Goal: Book appointment/travel/reservation

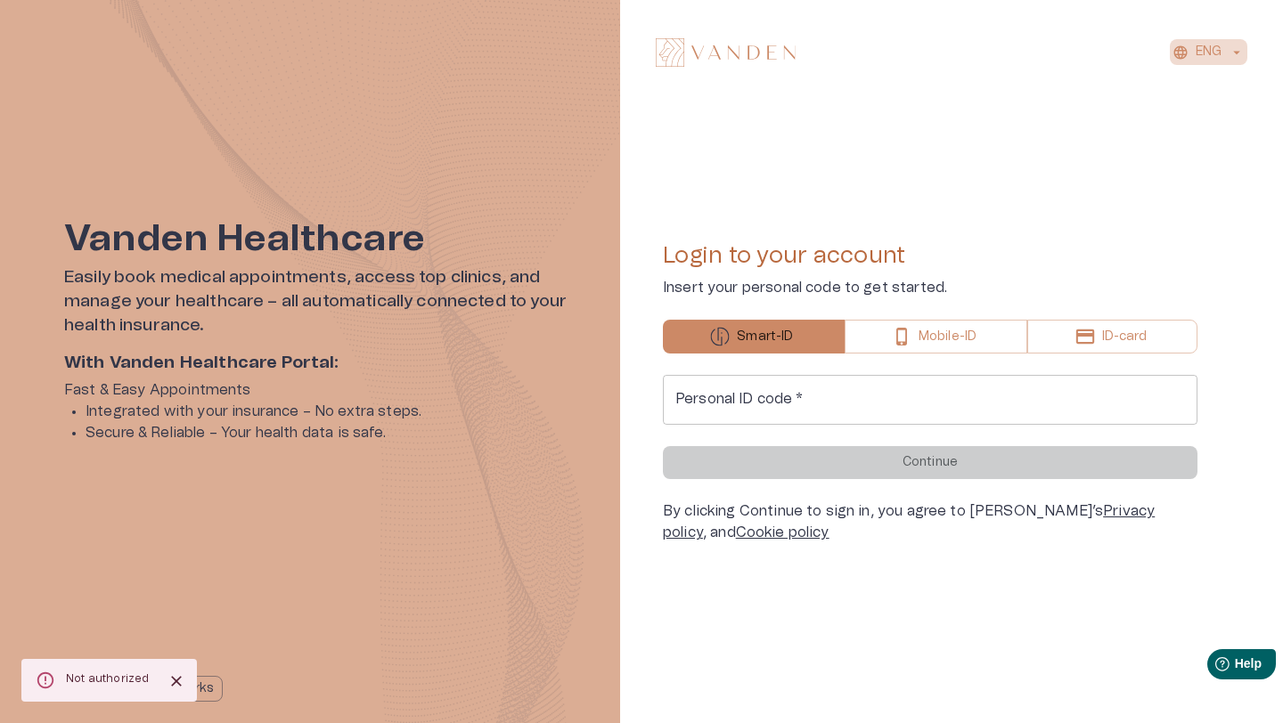
click at [1200, 53] on p "ENG" at bounding box center [1209, 52] width 26 height 19
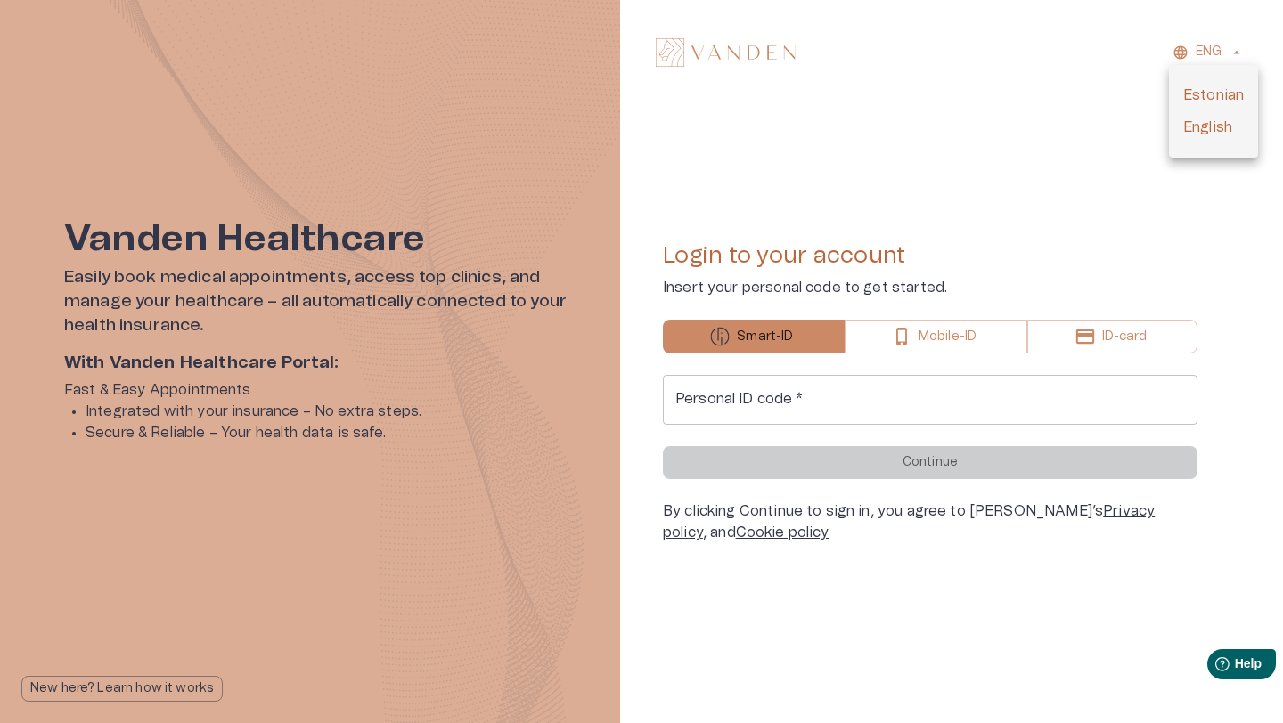
click at [954, 186] on div at bounding box center [641, 361] width 1283 height 723
click at [778, 390] on div "Personal ID code   * Personal ID code   *" at bounding box center [930, 400] width 535 height 50
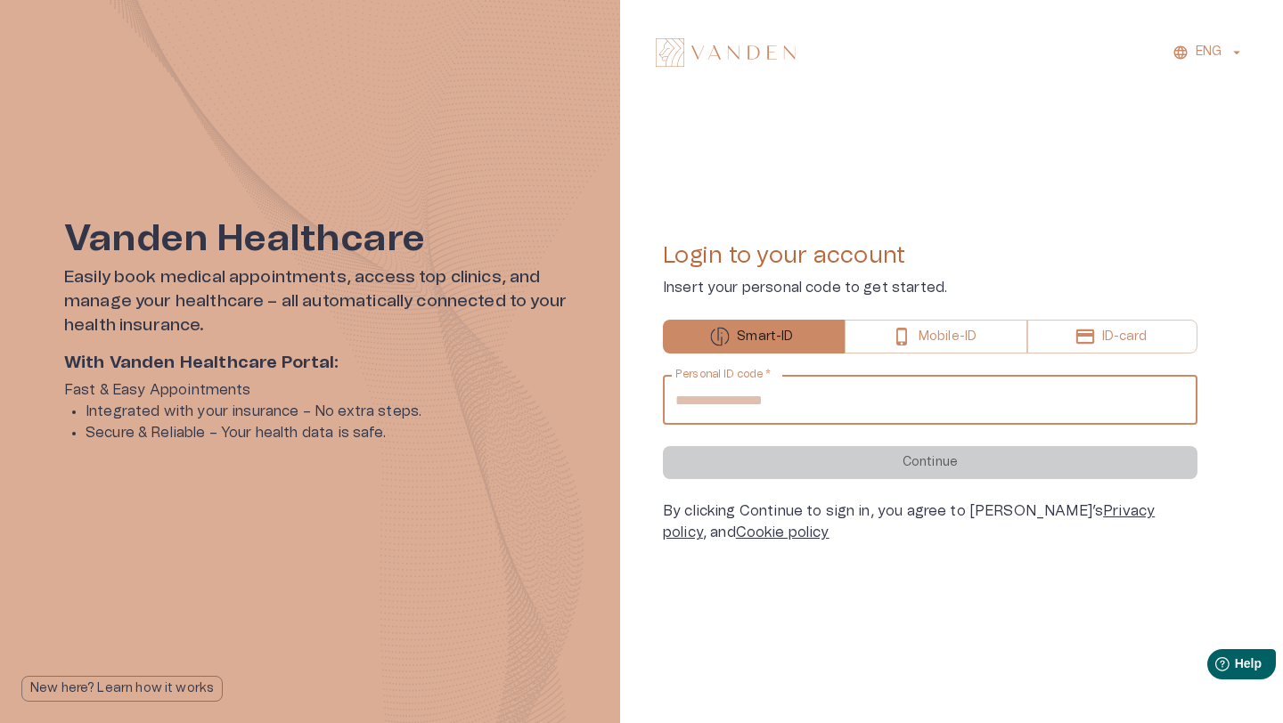
type input "**********"
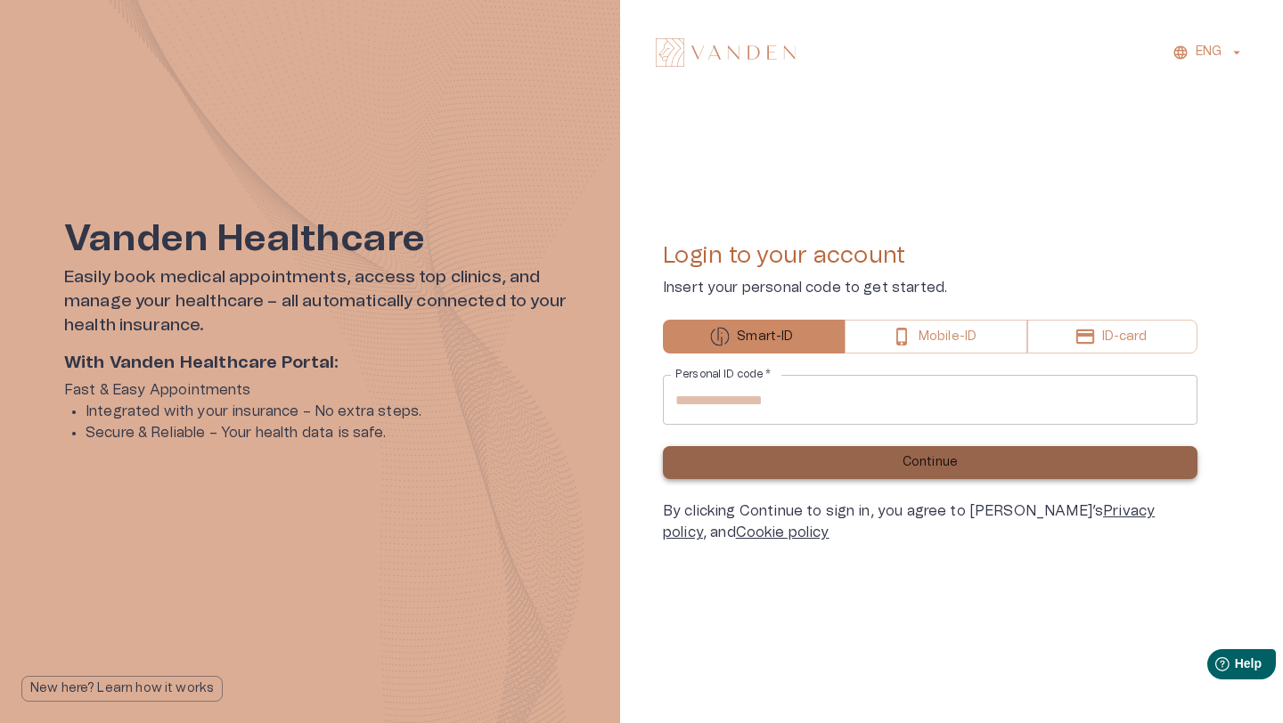
click at [820, 468] on button "Continue" at bounding box center [930, 462] width 535 height 33
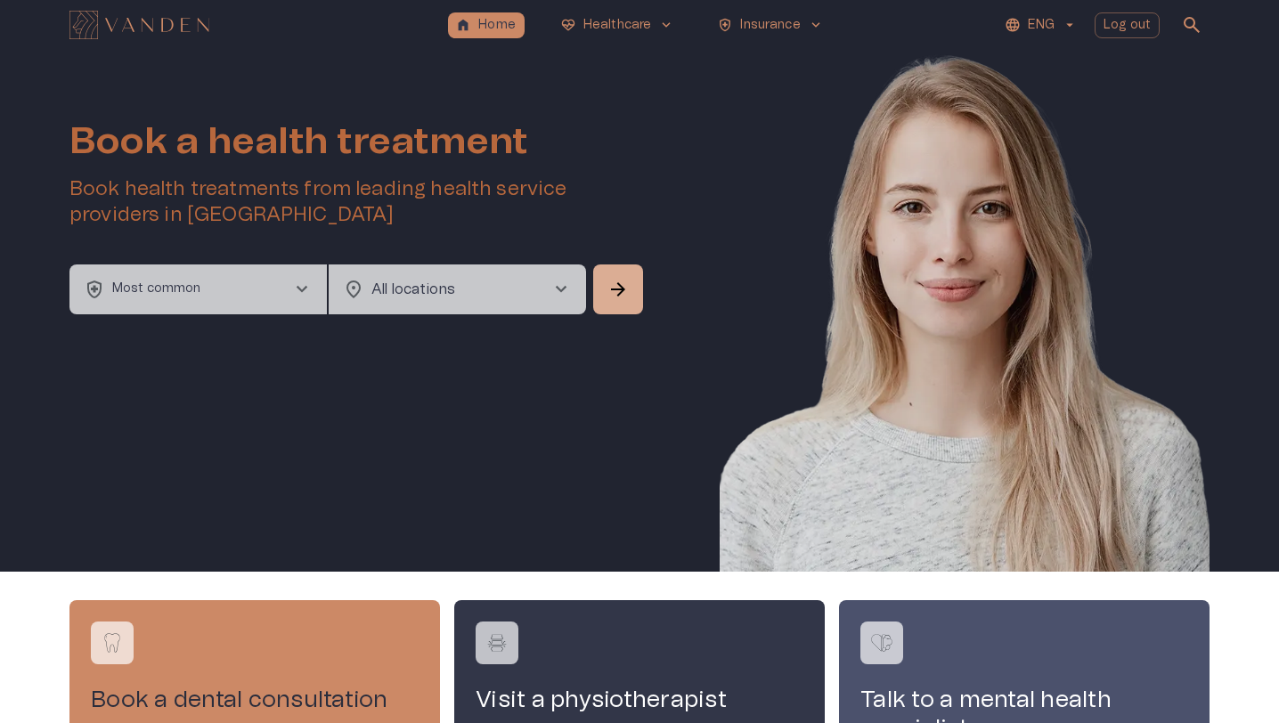
click at [283, 290] on button "health_and_safety Most common chevron_right" at bounding box center [197, 290] width 257 height 50
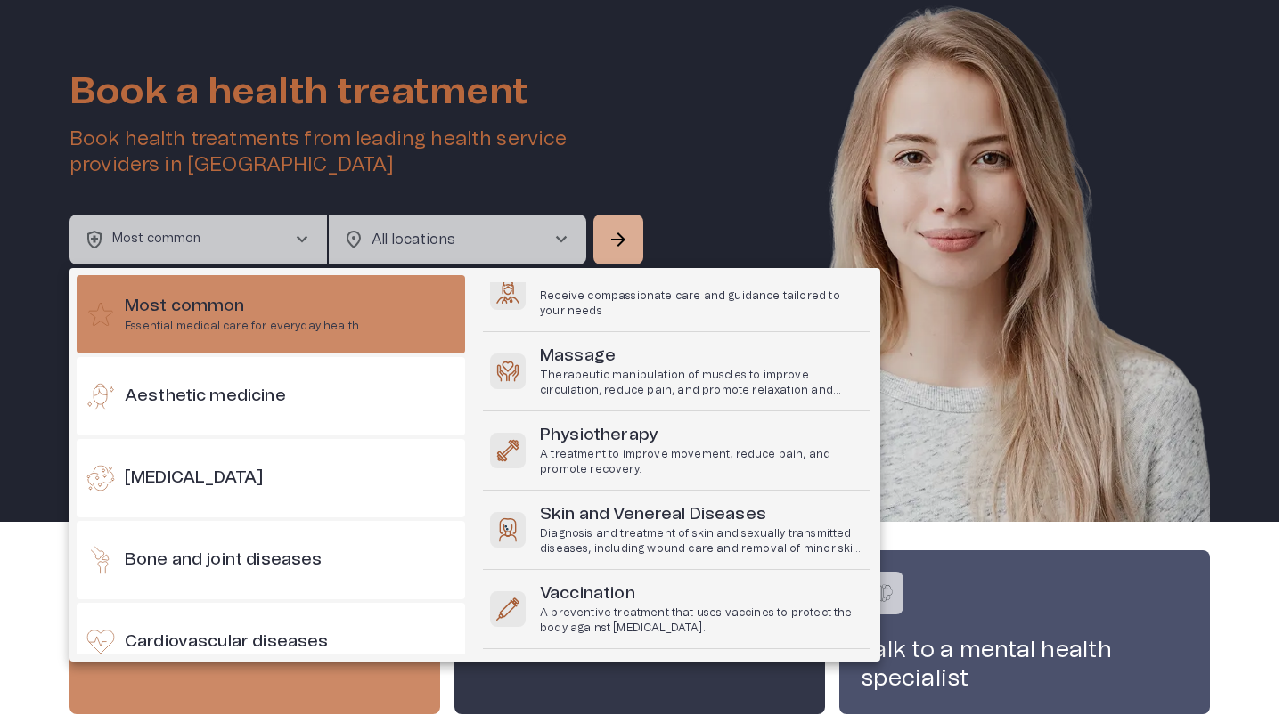
scroll to position [224, 0]
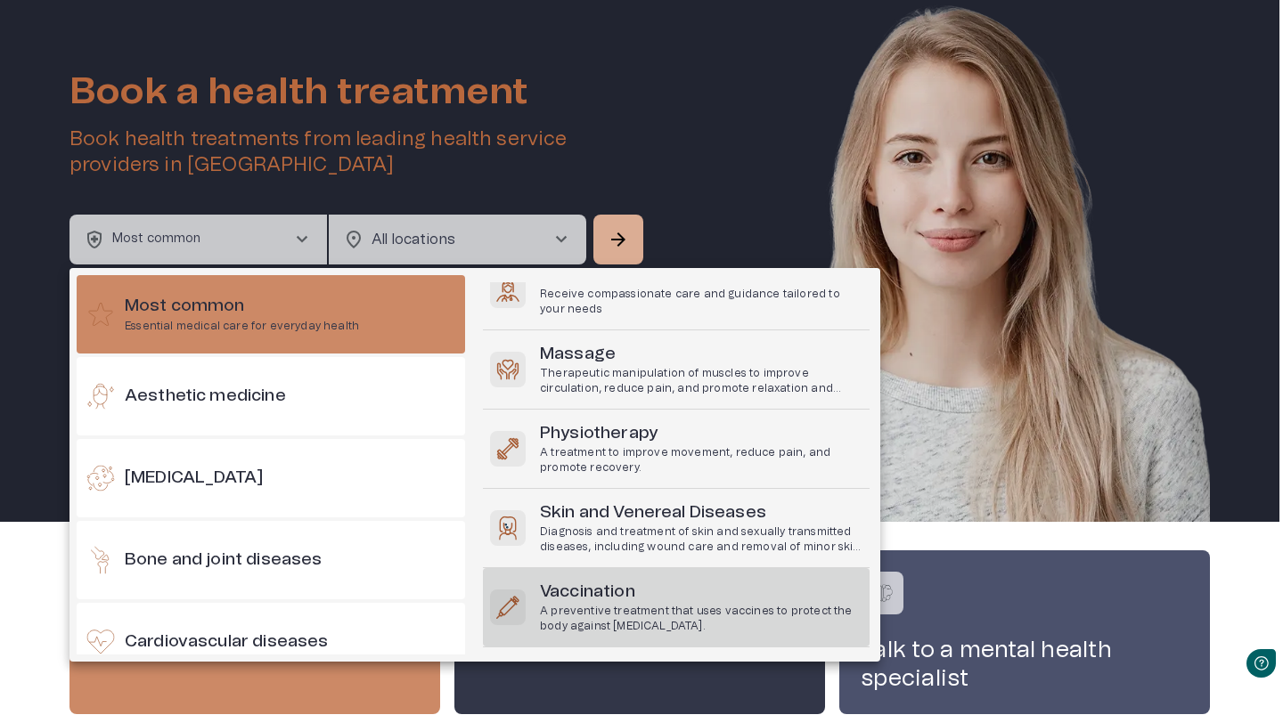
click at [641, 615] on p "A preventive treatment that uses vaccines to protect the body against [MEDICAL_…" at bounding box center [701, 619] width 322 height 30
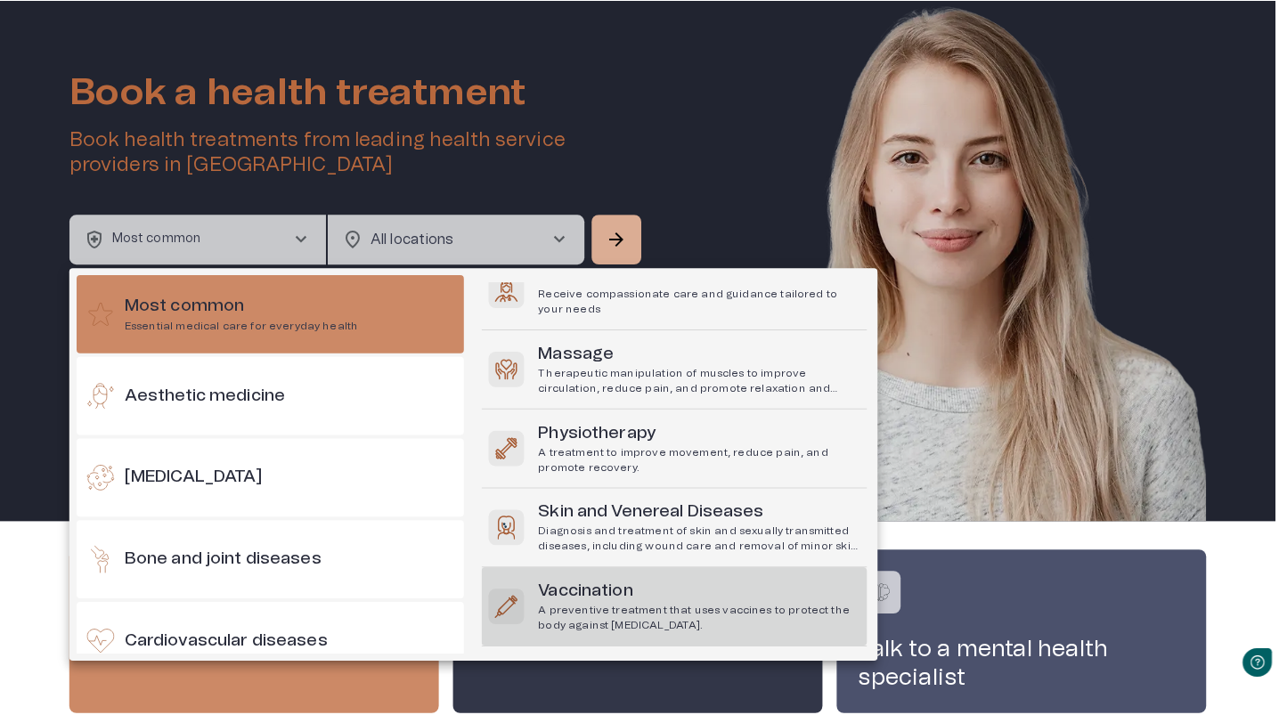
scroll to position [0, 0]
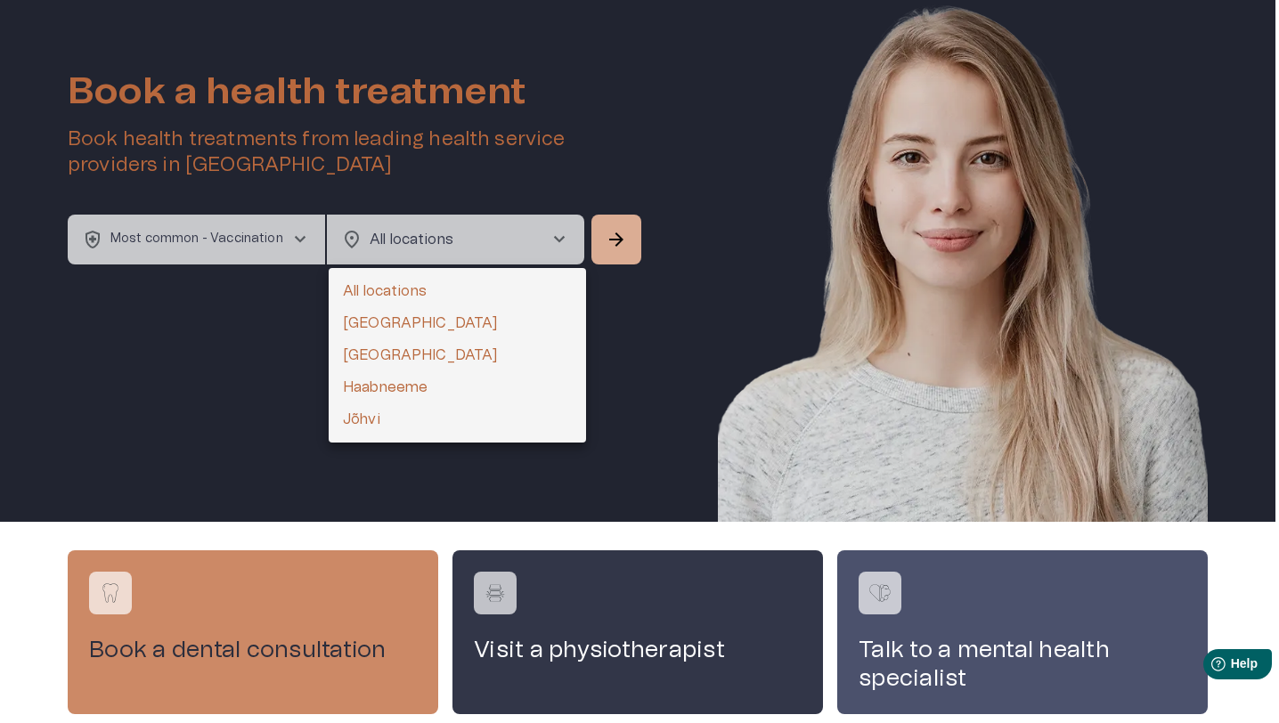
click at [512, 241] on body "home Home [MEDICAL_DATA]_heart Healthcare keyboard_arrow_down health_and_safety…" at bounding box center [639, 311] width 1279 height 723
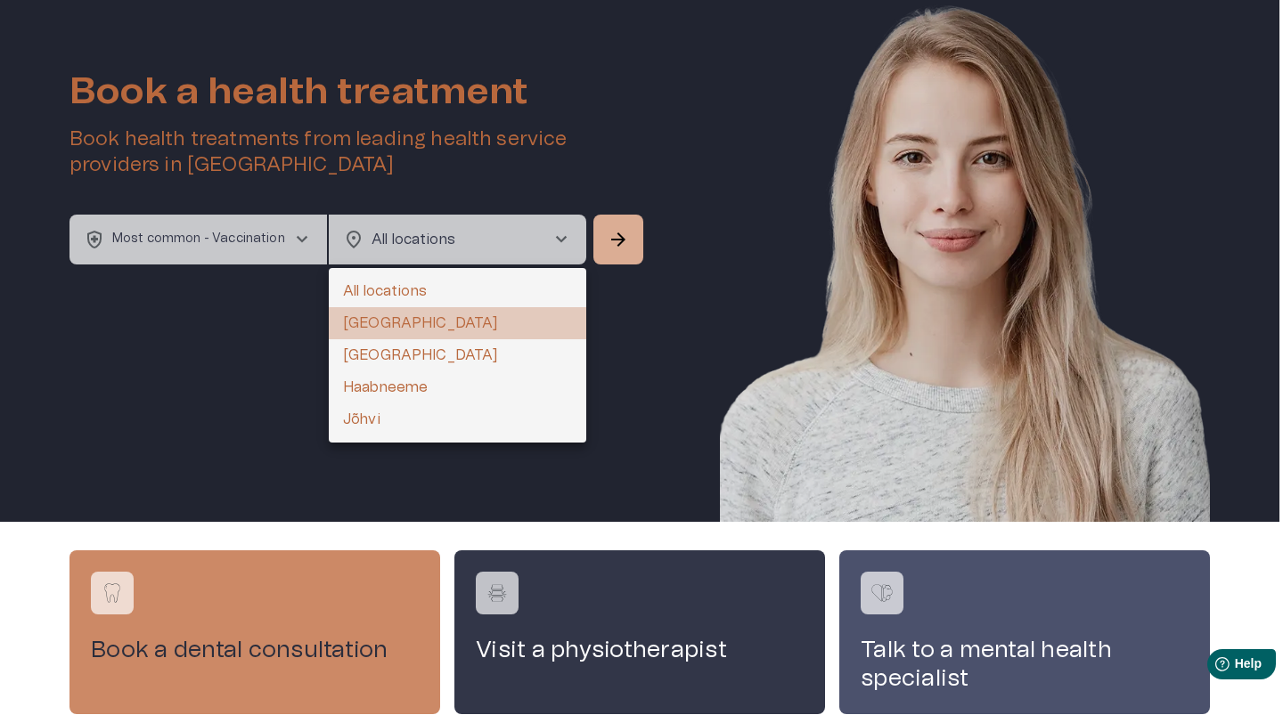
click at [445, 323] on li "[GEOGRAPHIC_DATA]" at bounding box center [457, 323] width 257 height 32
type input "**********"
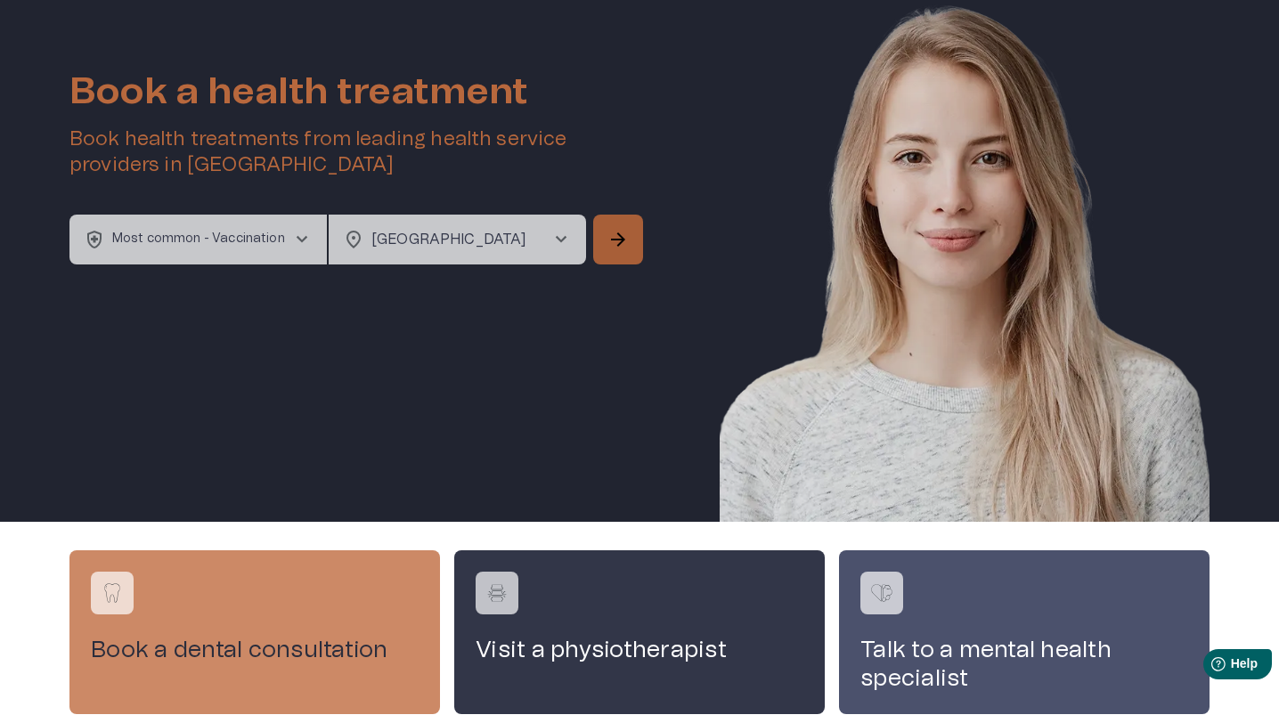
click at [620, 260] on button "arrow_forward" at bounding box center [618, 240] width 50 height 50
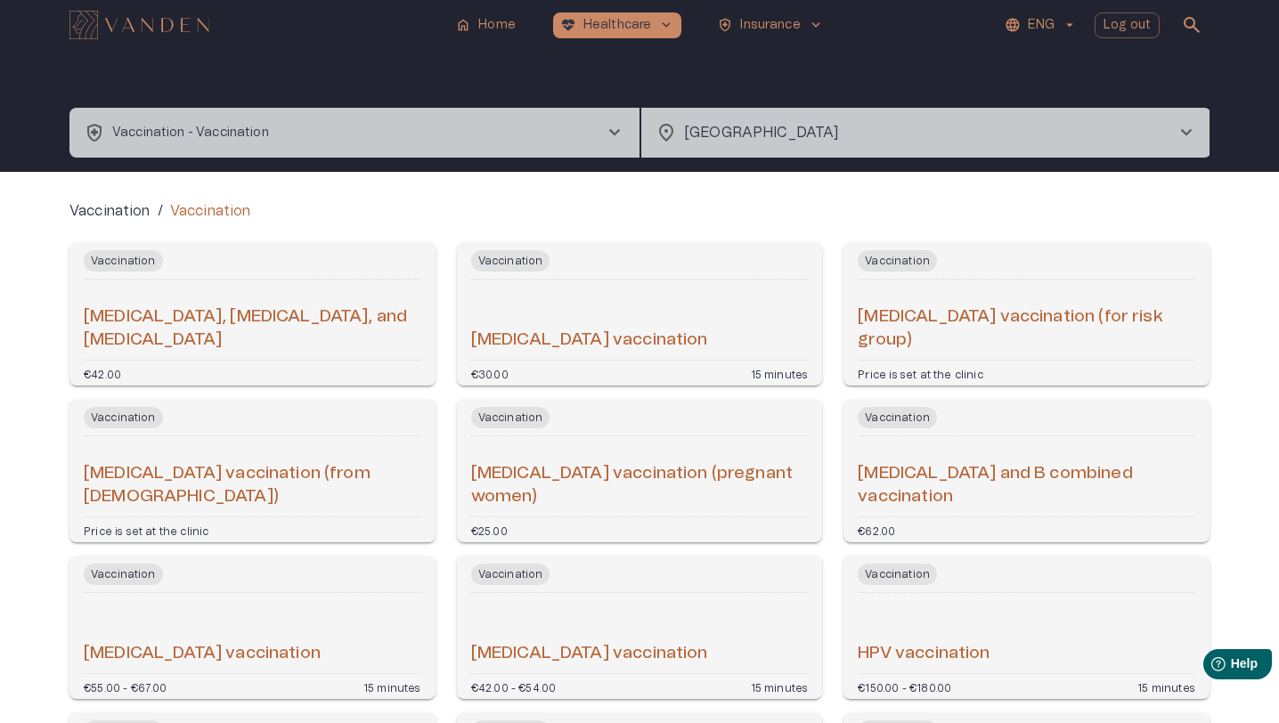
click at [500, 140] on button "health_and_safety Vaccination - Vaccination chevron_right" at bounding box center [354, 133] width 570 height 50
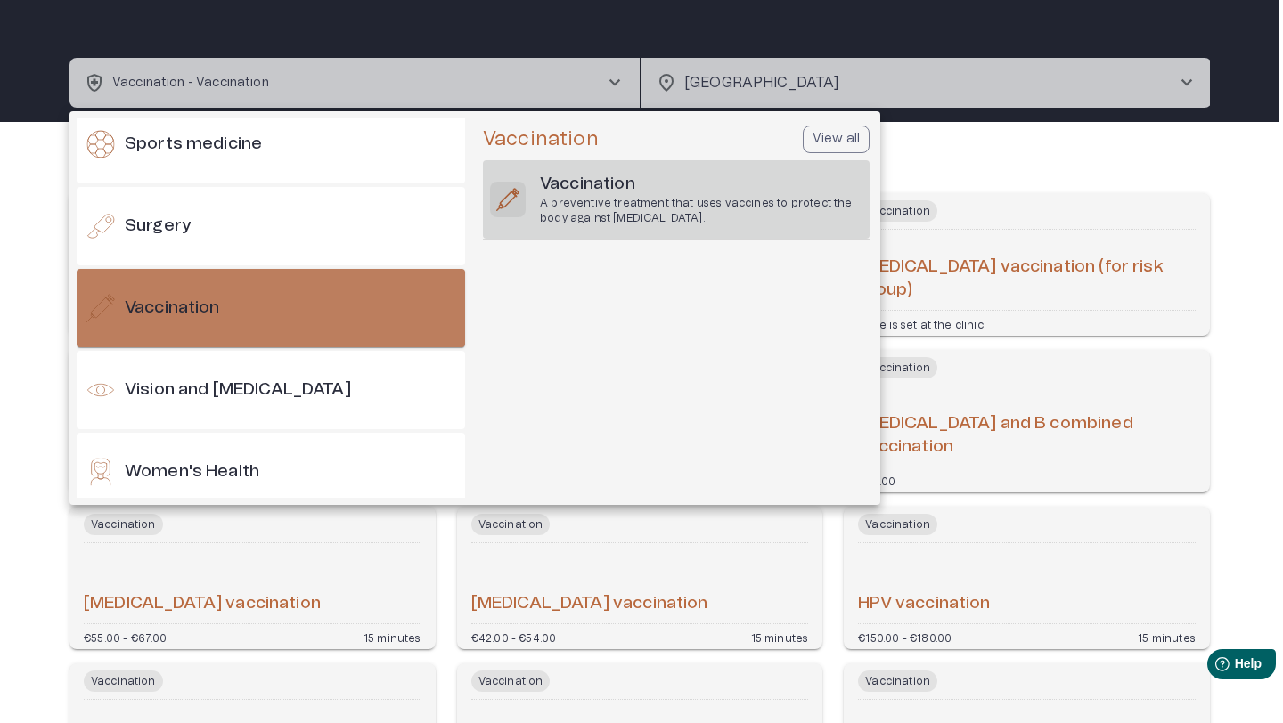
scroll to position [1919, 0]
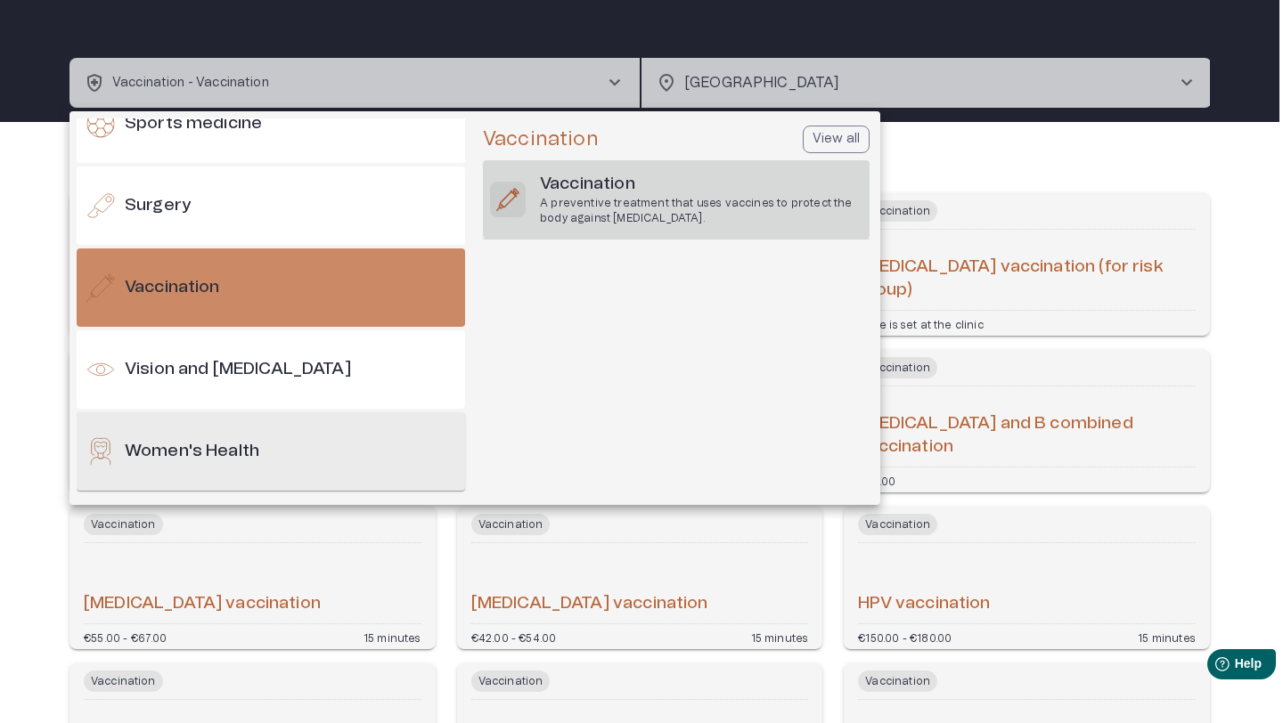
click at [298, 452] on div "Women's Health" at bounding box center [271, 451] width 388 height 78
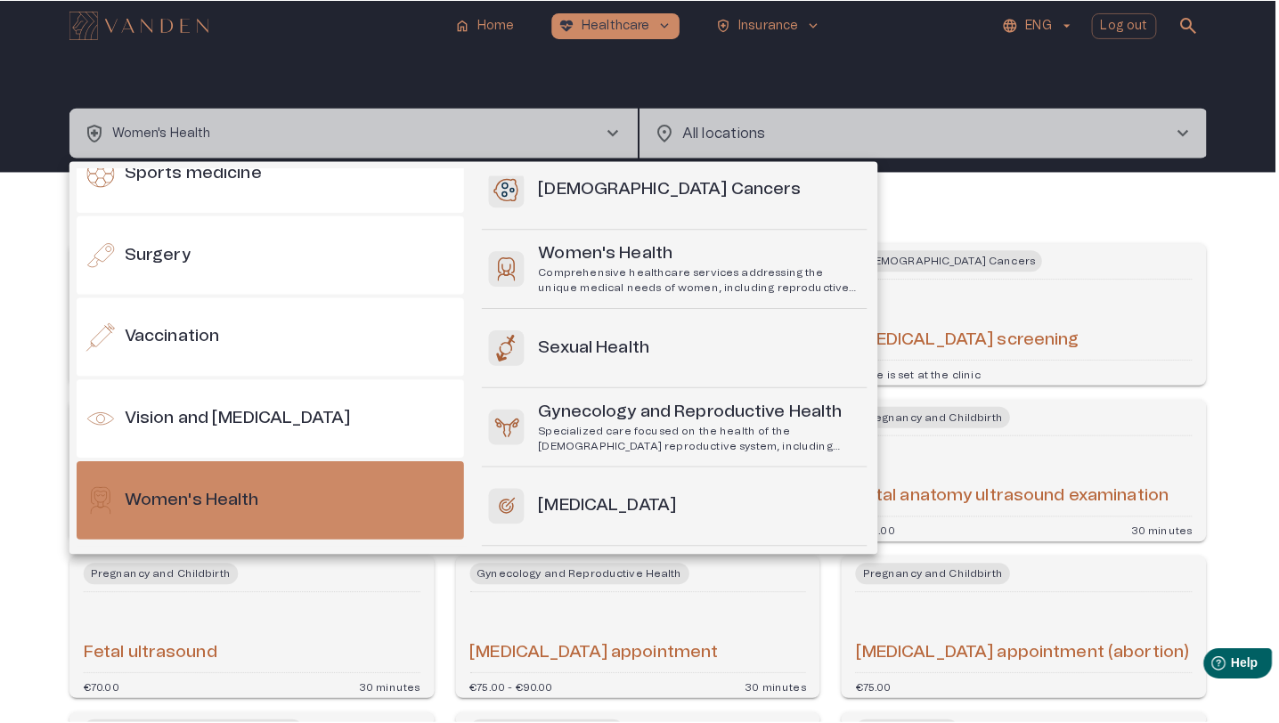
scroll to position [224, 0]
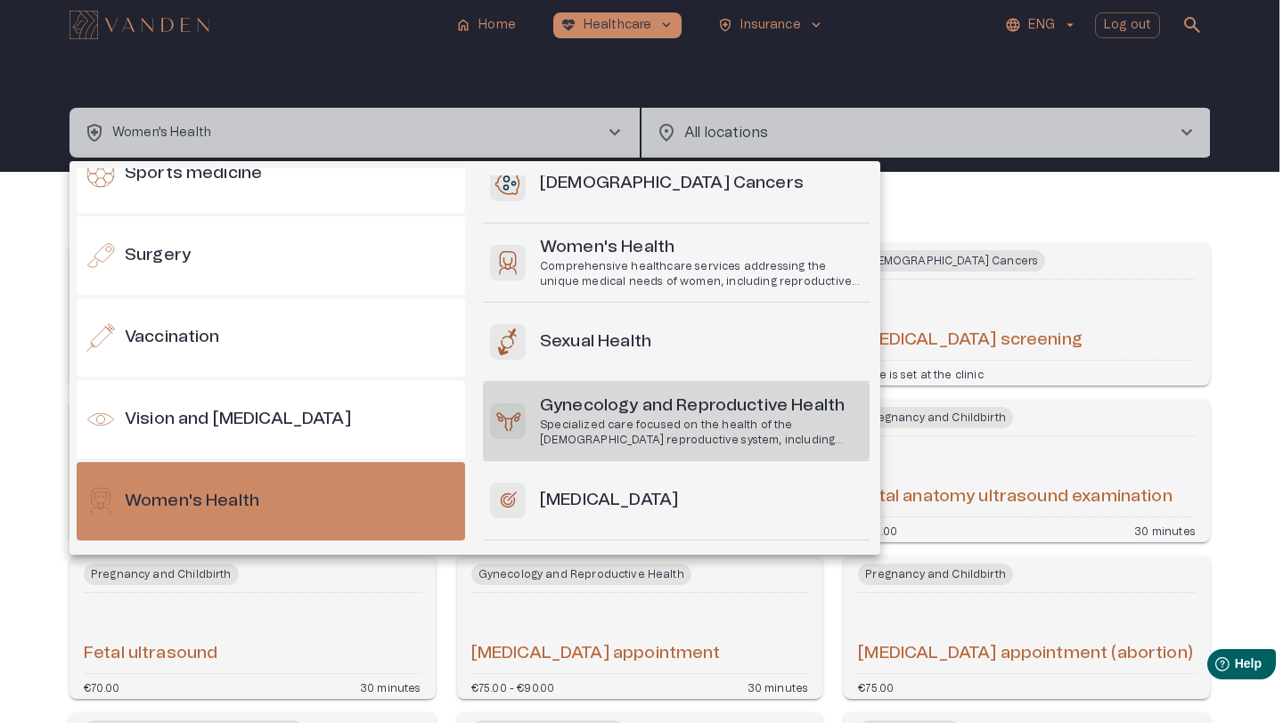
click at [643, 412] on h6 "Gynecology and Reproductive Health" at bounding box center [701, 407] width 322 height 24
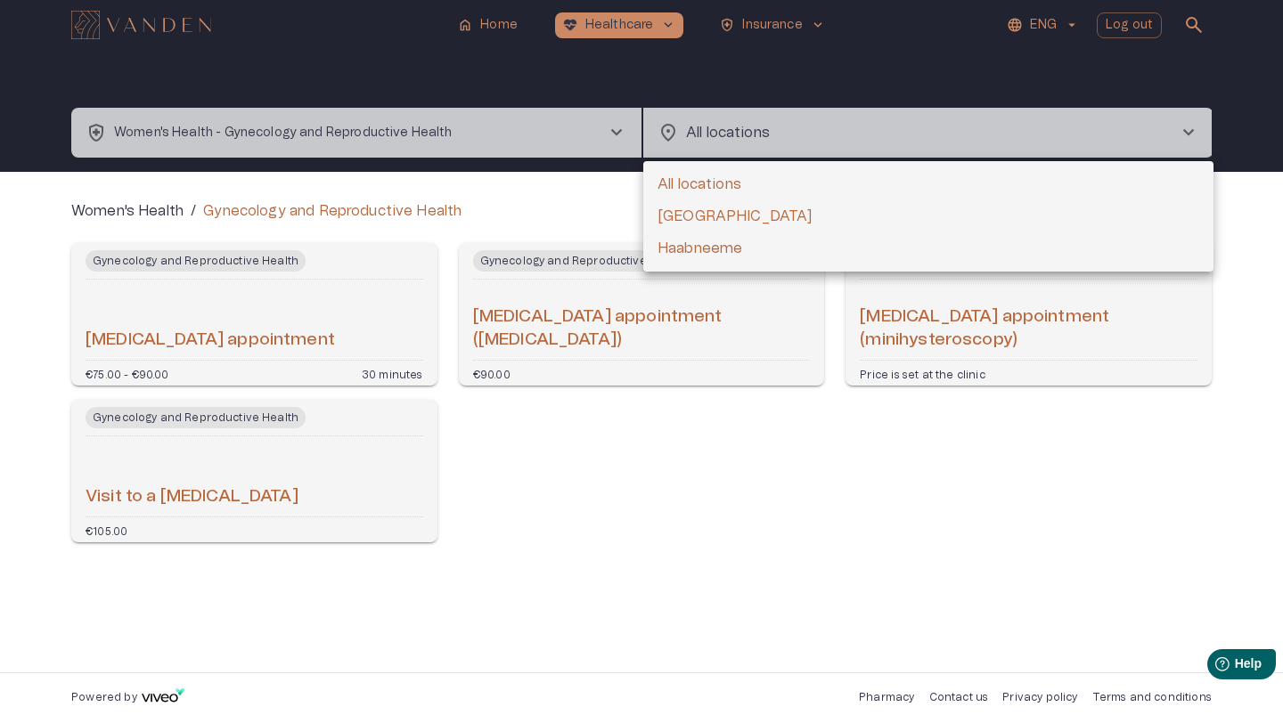
click at [747, 133] on body "home Home [MEDICAL_DATA]_heart Healthcare keyboard_arrow_down health_and_safety…" at bounding box center [641, 361] width 1283 height 723
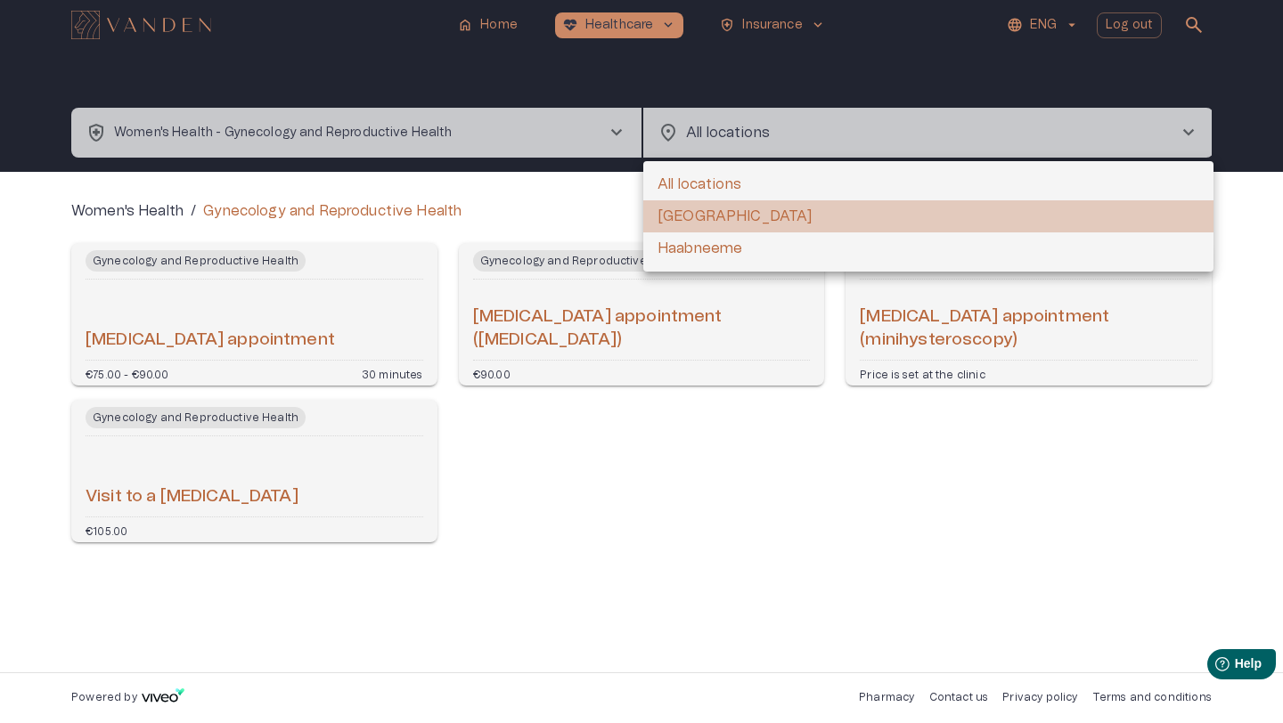
click at [722, 210] on li "[GEOGRAPHIC_DATA]" at bounding box center [928, 216] width 570 height 32
type input "**********"
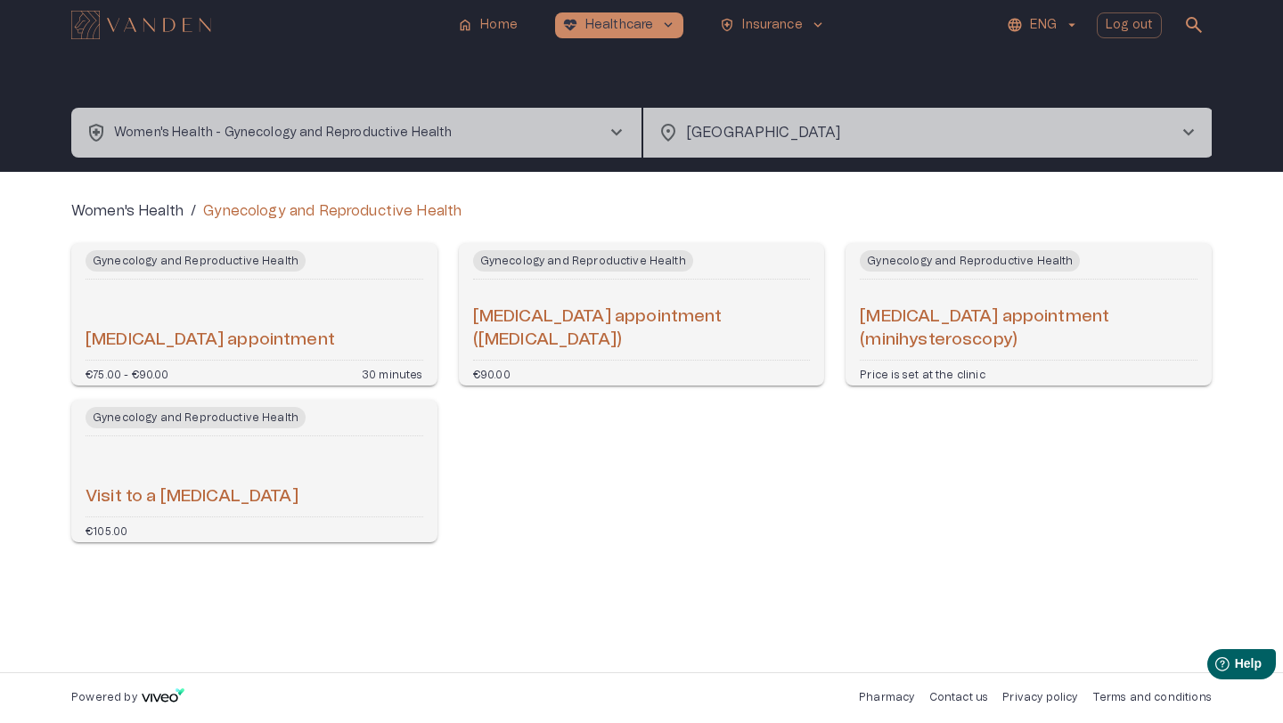
click at [337, 328] on div "[MEDICAL_DATA] appointment" at bounding box center [255, 320] width 338 height 66
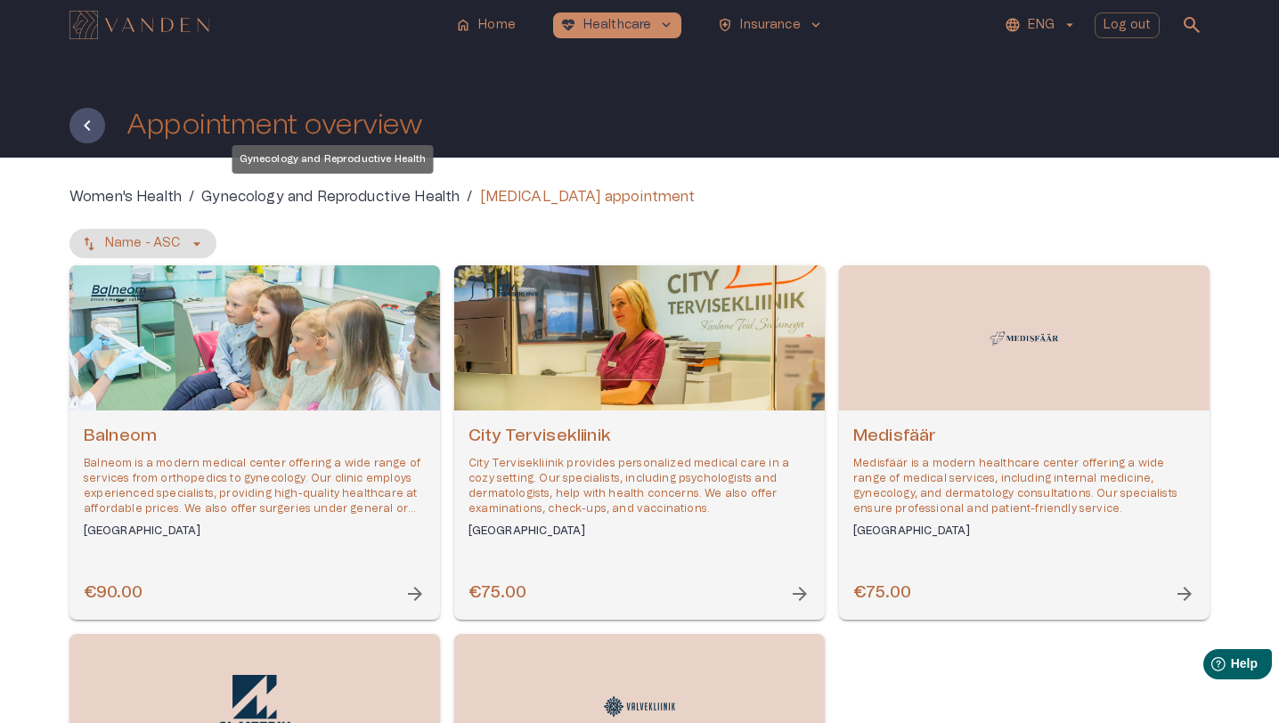
click at [340, 200] on p "Gynecology and Reproductive Health" at bounding box center [330, 196] width 258 height 21
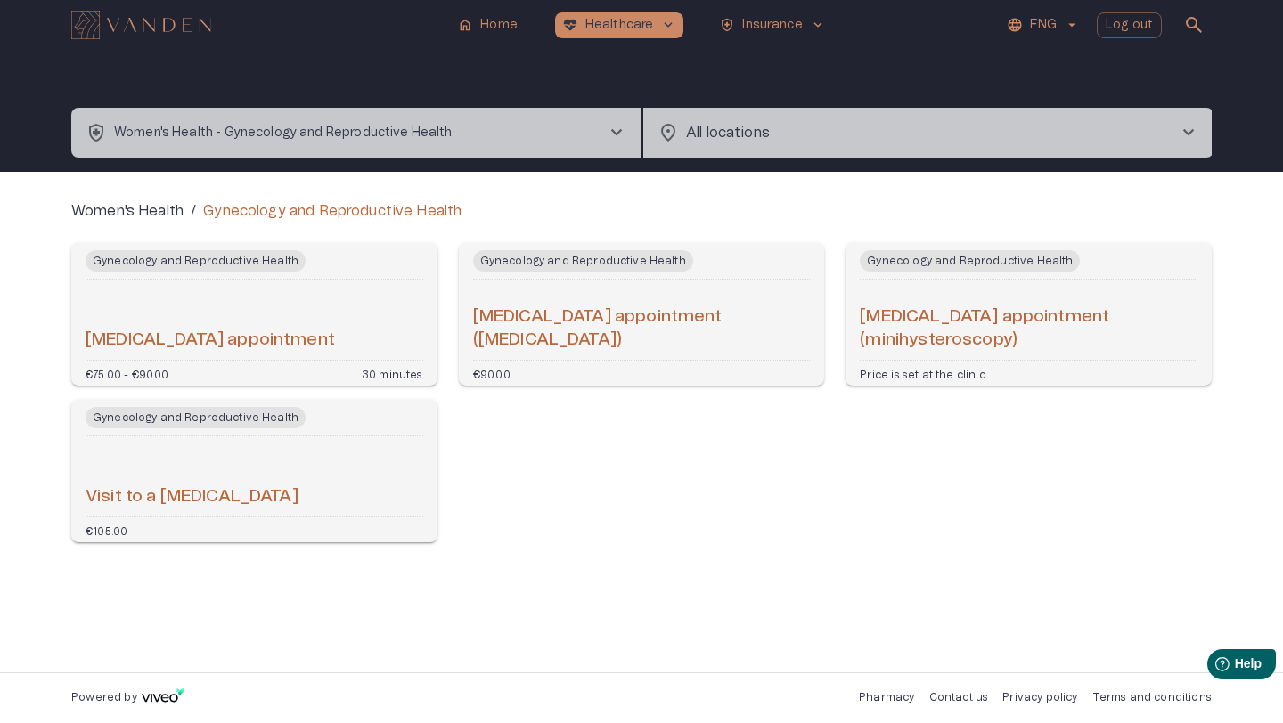
click at [282, 437] on div "Gynecology and Reproductive Health Visit to a [MEDICAL_DATA] €105.00" at bounding box center [254, 471] width 366 height 143
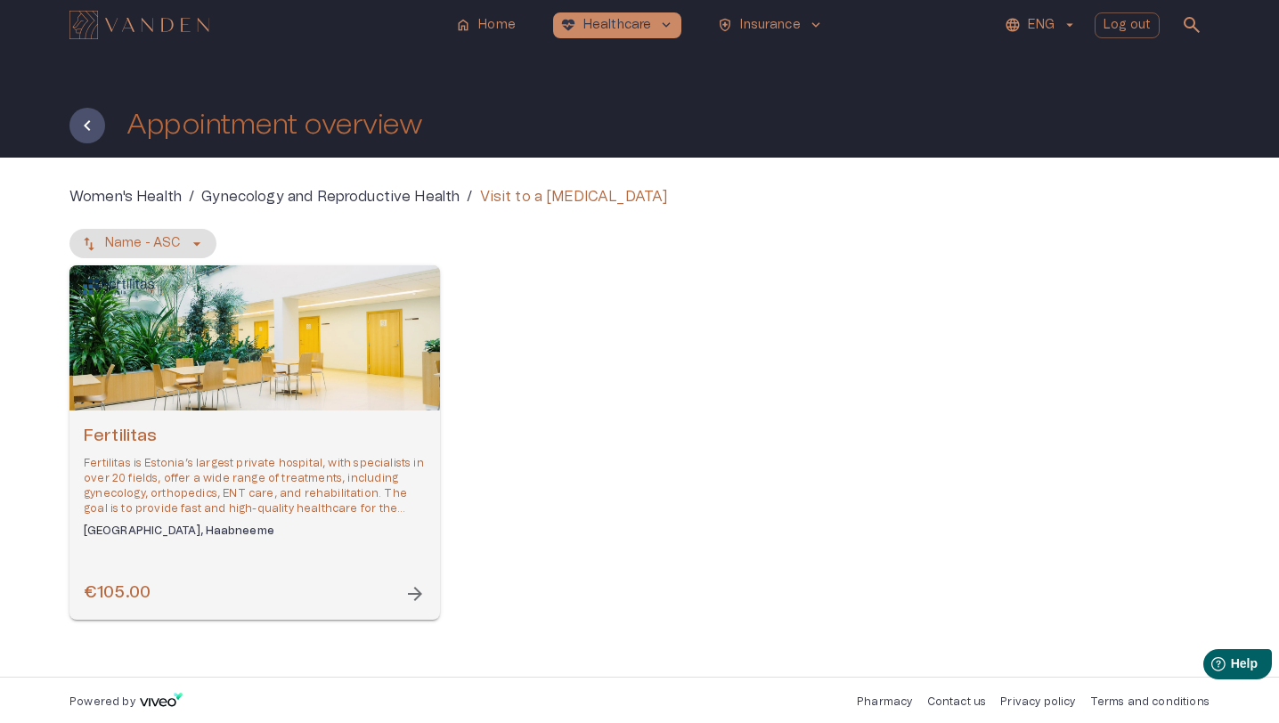
click at [173, 37] on img "Navigate to homepage" at bounding box center [139, 25] width 140 height 29
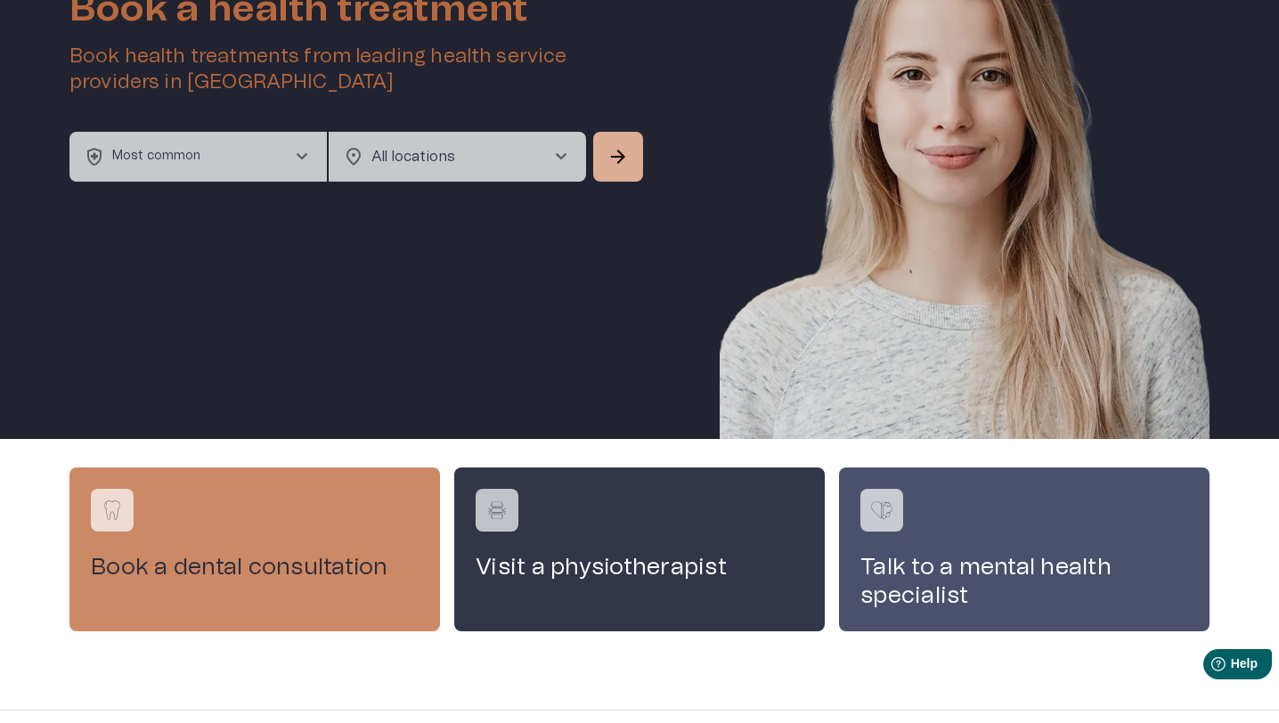
scroll to position [143, 0]
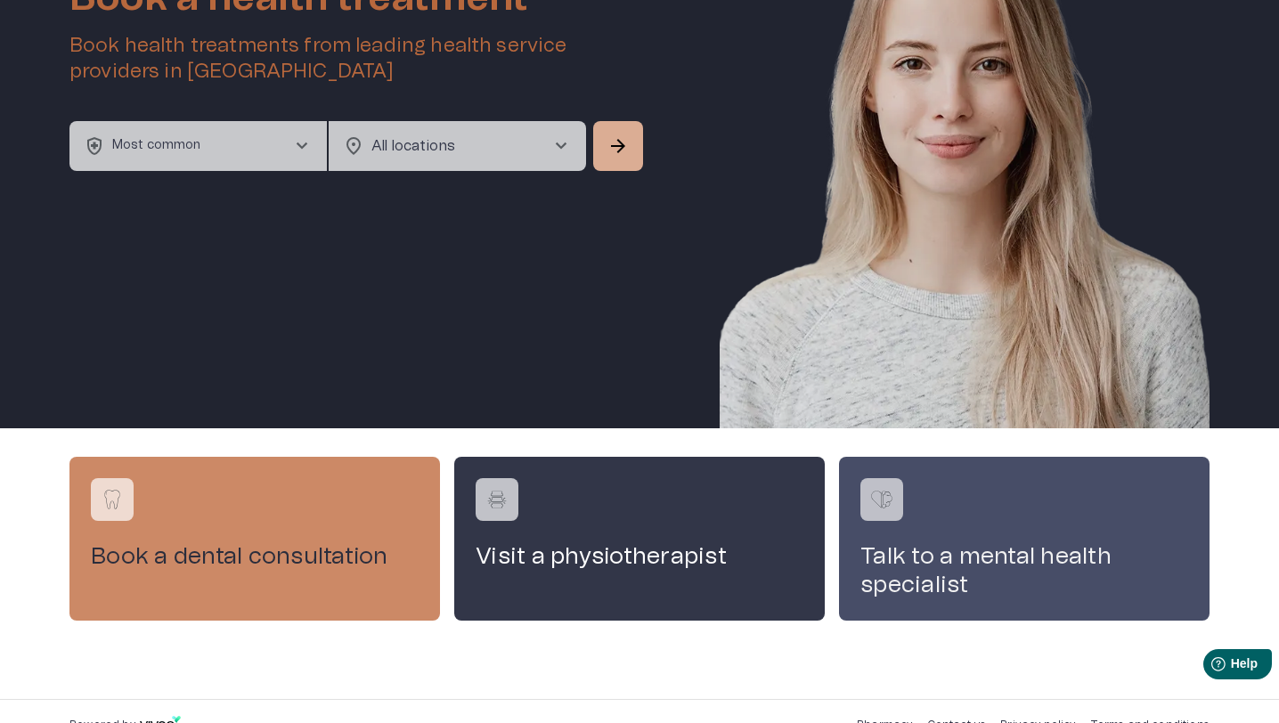
click at [931, 572] on h4 "Talk to a mental health specialist" at bounding box center [1025, 571] width 328 height 57
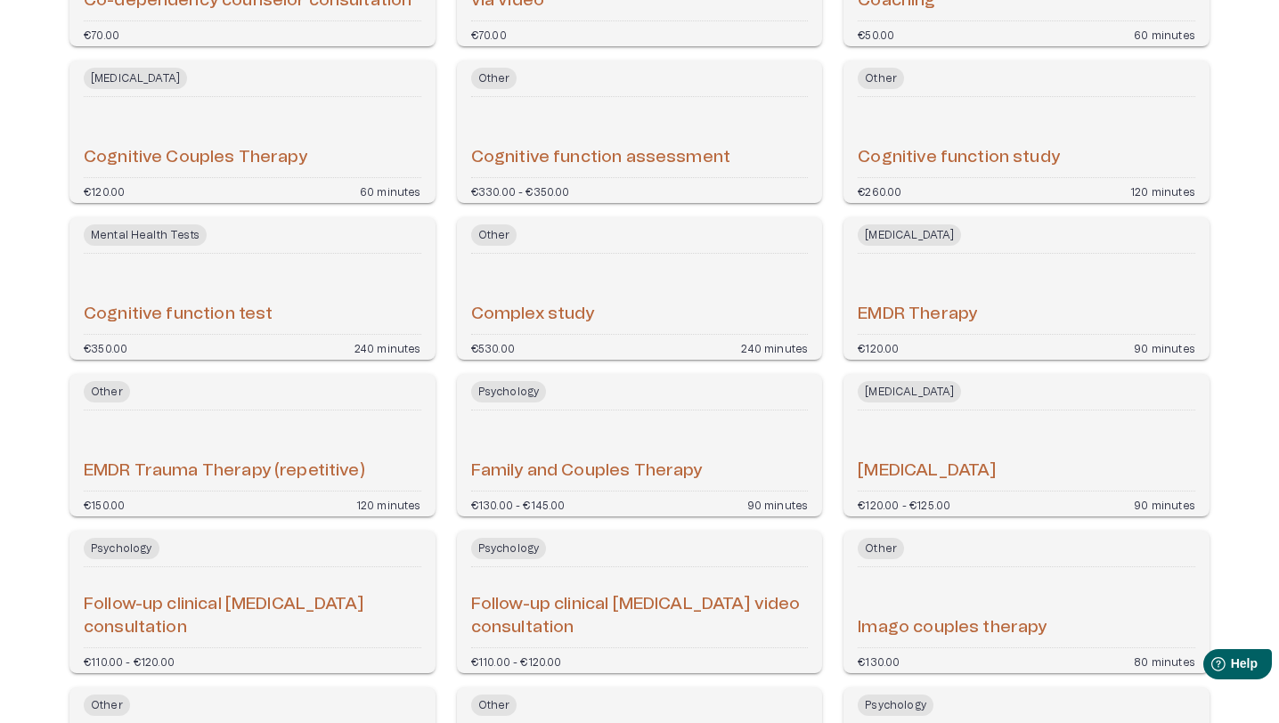
scroll to position [590, 0]
